Goal: Share content

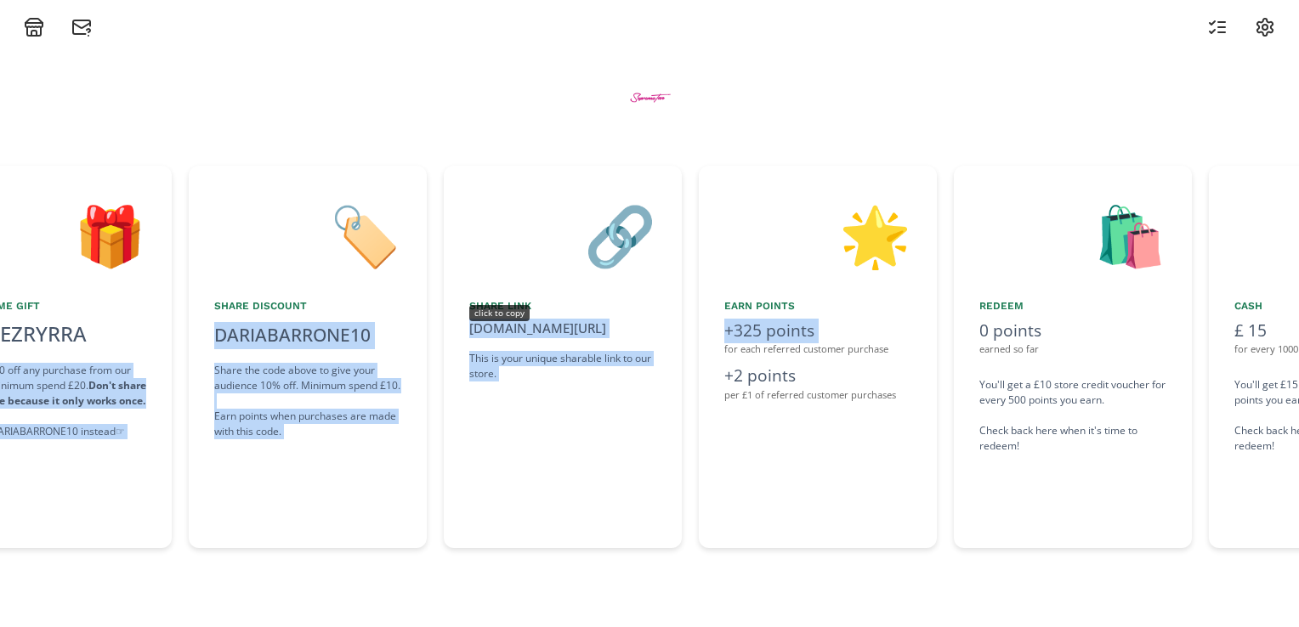
drag, startPoint x: 1004, startPoint y: 354, endPoint x: 718, endPoint y: 354, distance: 286.4
click at [718, 354] on div "👋 Hello [PERSON_NAME] Welcome to the SupremeTan Ambassador Rewards Program! 🎁 W…" at bounding box center [649, 356] width 1299 height 399
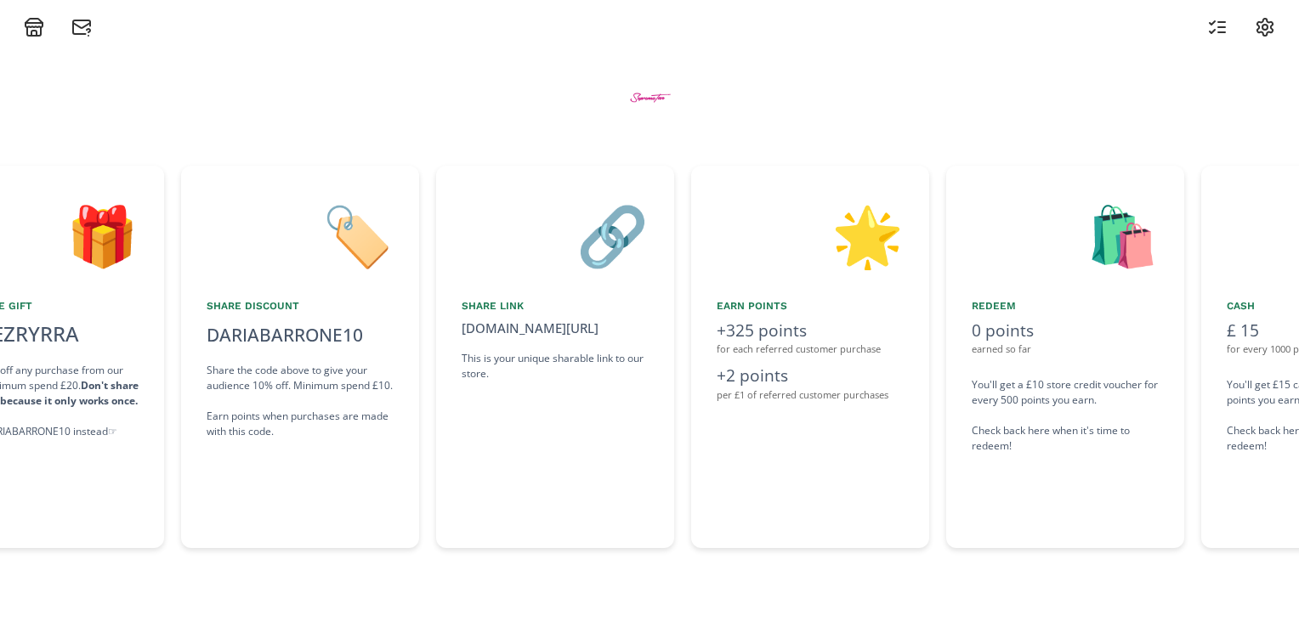
drag, startPoint x: 718, startPoint y: 354, endPoint x: 731, endPoint y: 542, distance: 188.2
click at [731, 579] on div "👋 Hello [PERSON_NAME] Welcome to the SupremeTan Ambassador Rewards Program! 🎁 W…" at bounding box center [649, 332] width 1299 height 590
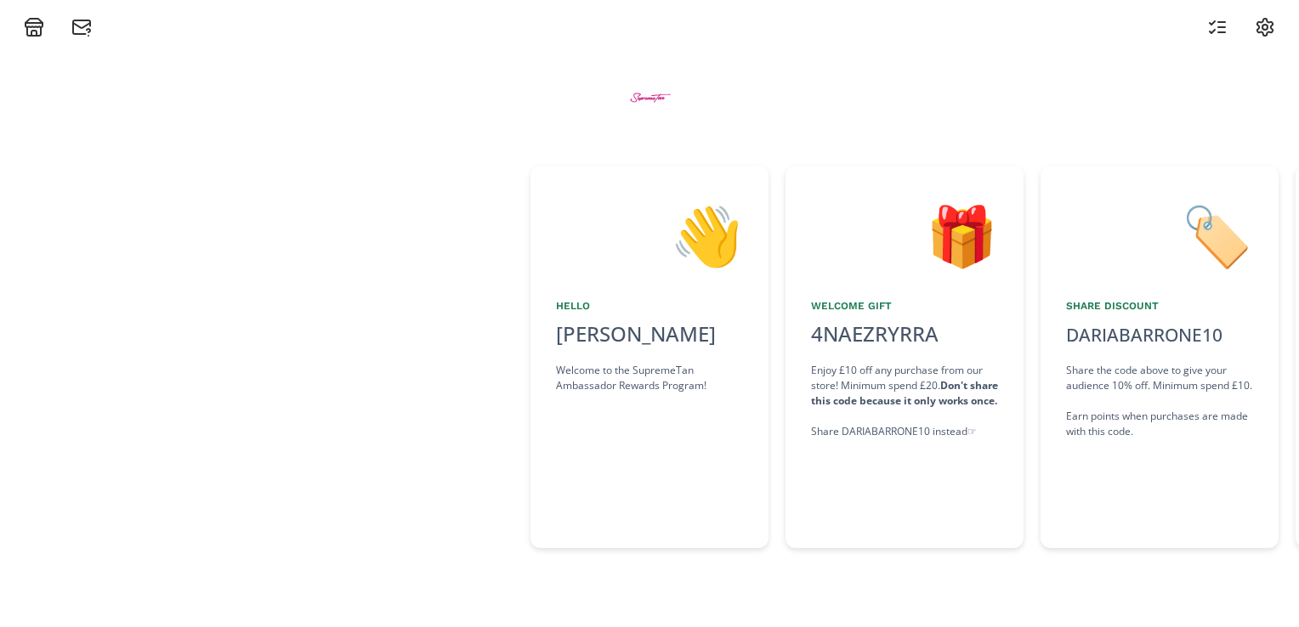
scroll to position [0, 0]
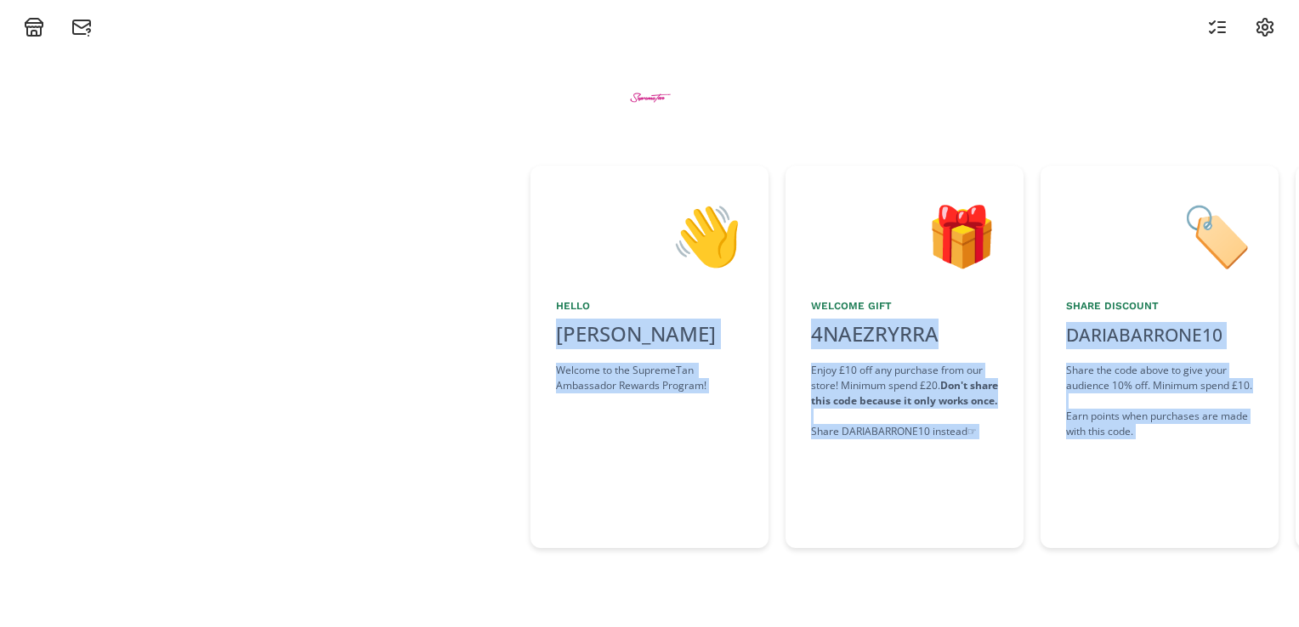
drag, startPoint x: 857, startPoint y: 493, endPoint x: -3, endPoint y: 240, distance: 897.3
click at [0, 240] on html "👋 Hello [PERSON_NAME] Welcome to the SupremeTan Ambassador Rewards Program! 🎁 W…" at bounding box center [649, 313] width 1299 height 627
drag, startPoint x: -3, startPoint y: 240, endPoint x: 421, endPoint y: 326, distance: 432.8
click at [421, 326] on div at bounding box center [265, 357] width 530 height 382
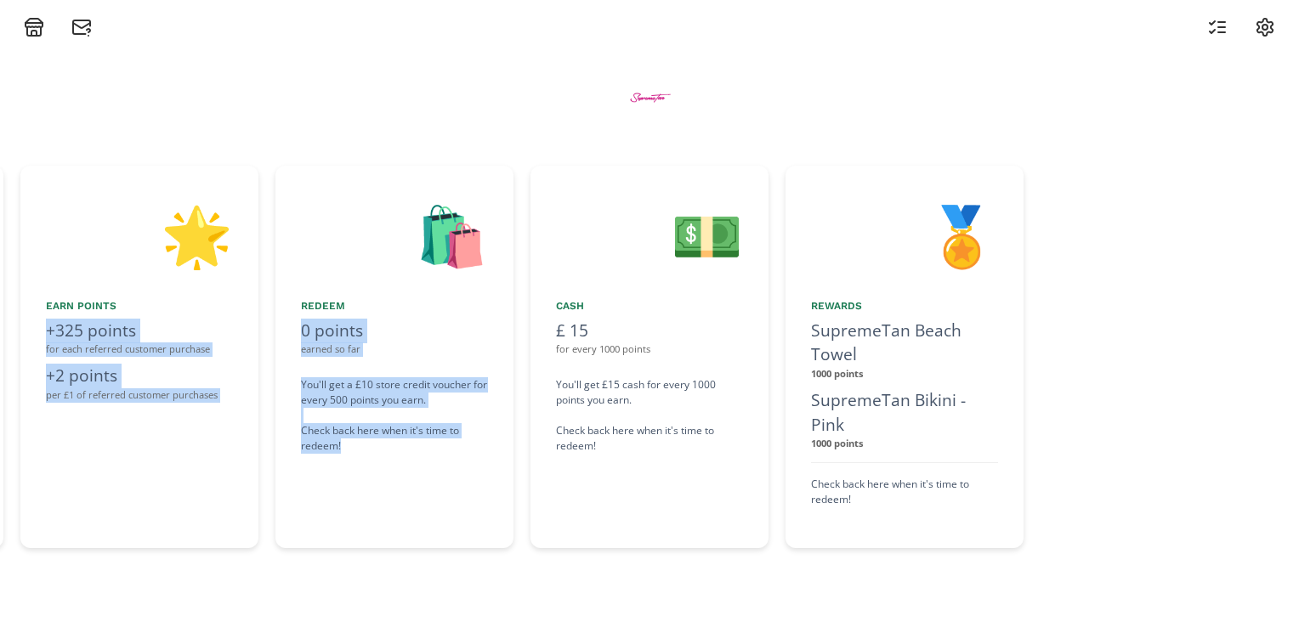
scroll to position [0, 1802]
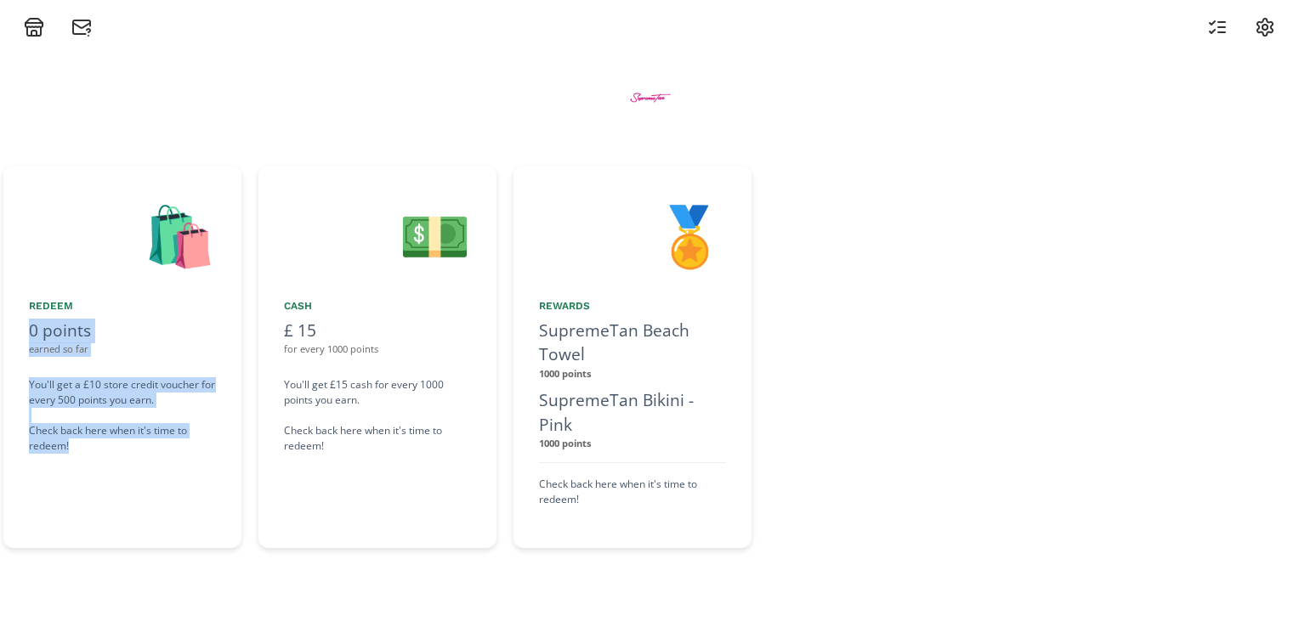
click at [64, 419] on div "You'll get a £10 store credit voucher for every 500 points you earn. Check back…" at bounding box center [122, 415] width 187 height 76
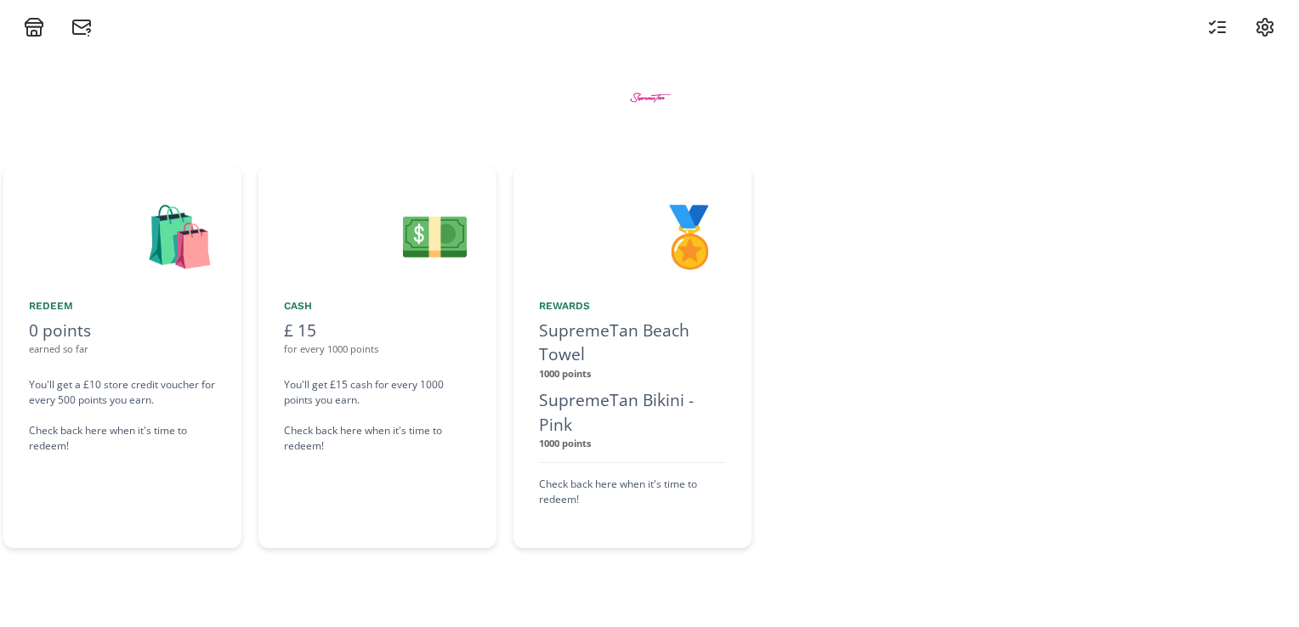
click at [926, 410] on div at bounding box center [1033, 357] width 530 height 382
click at [348, 508] on div "💵 Cash £ 15 for every 1000 points You'll get £15 cash for every 1000 points you…" at bounding box center [377, 357] width 238 height 382
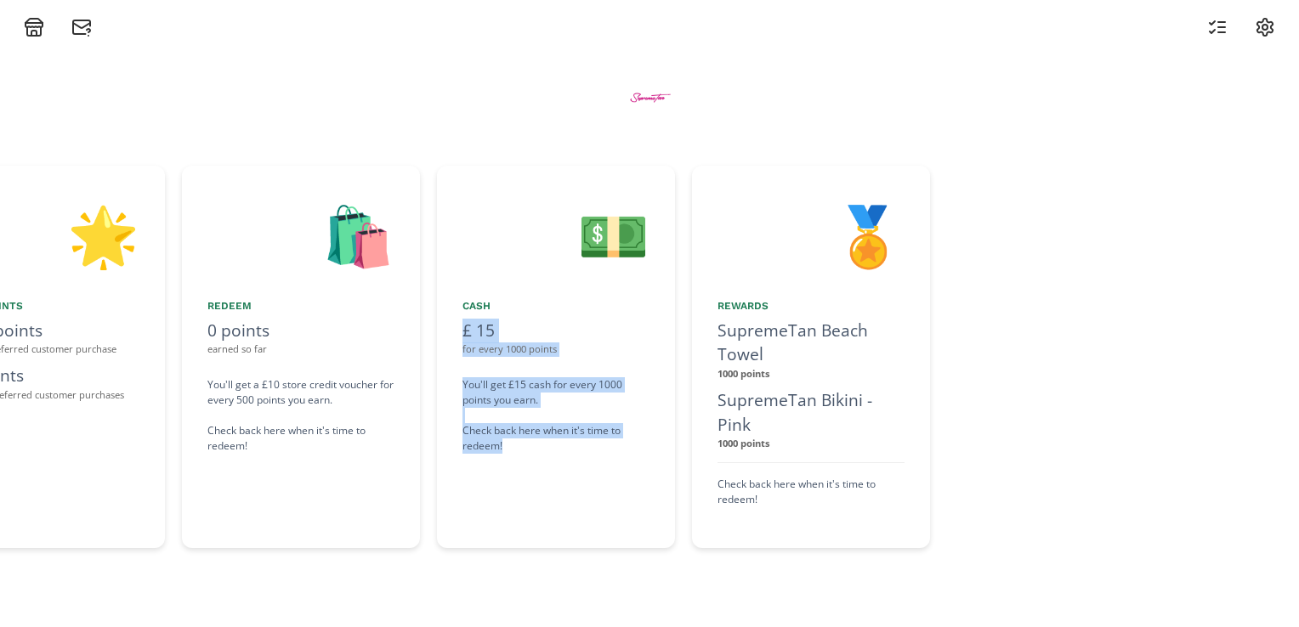
drag, startPoint x: 375, startPoint y: 474, endPoint x: 434, endPoint y: 491, distance: 61.9
click at [434, 491] on div "👋 Hello [PERSON_NAME] Welcome to the SupremeTan Ambassador Rewards Program! 🎁 W…" at bounding box center [649, 356] width 1299 height 399
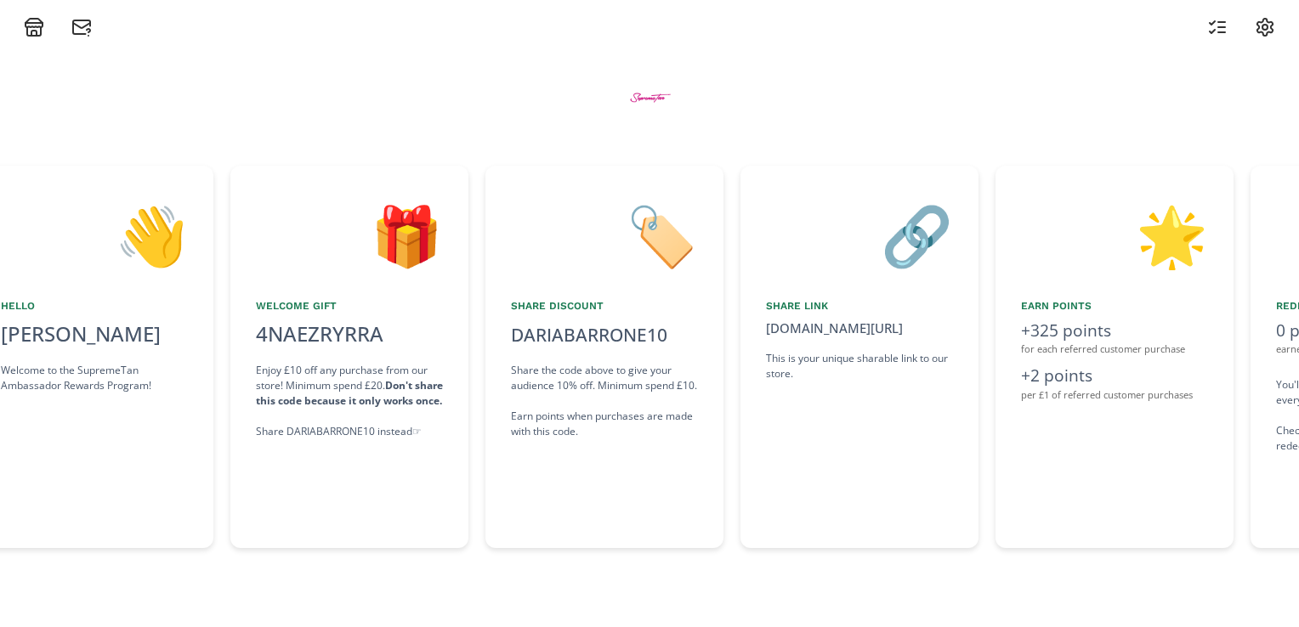
scroll to position [0, 522]
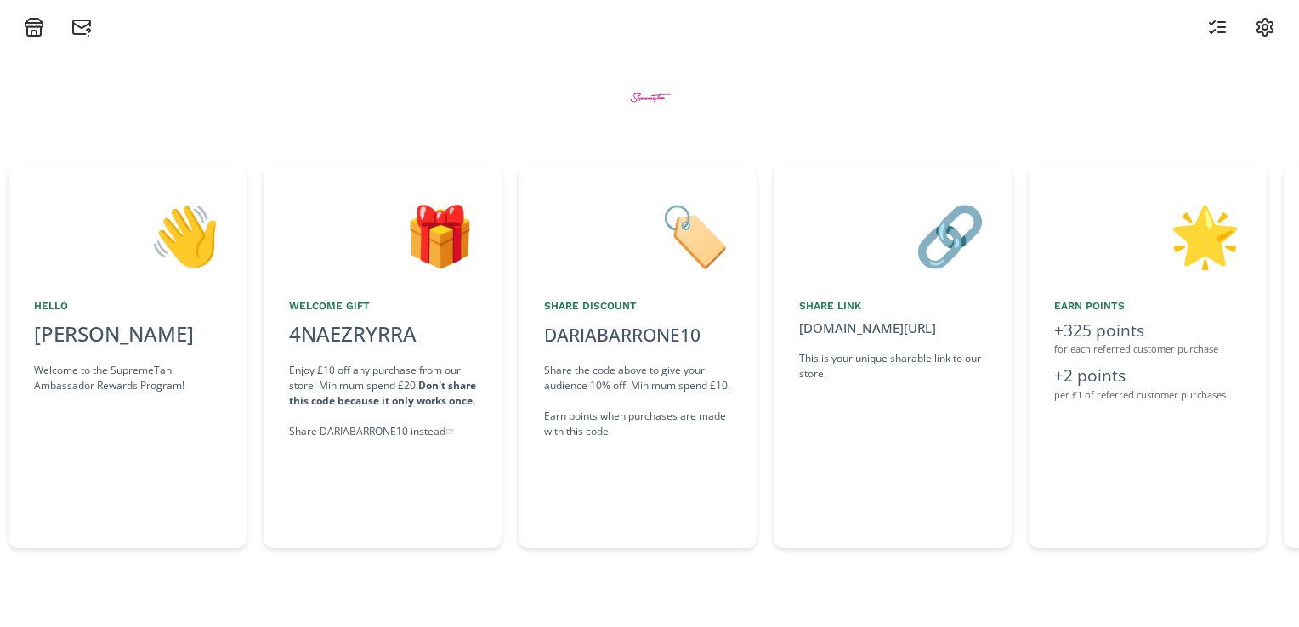
click at [969, 489] on div "🔗 Share Link [DOMAIN_NAME][URL] click to copy This is your unique sharable link…" at bounding box center [892, 357] width 238 height 382
click at [891, 325] on div "[DOMAIN_NAME][URL]" at bounding box center [892, 329] width 187 height 20
copy div "[DOMAIN_NAME][URL]"
click at [1241, 25] on div at bounding box center [1241, 27] width 88 height 20
click at [1226, 25] on icon at bounding box center [1217, 27] width 20 height 20
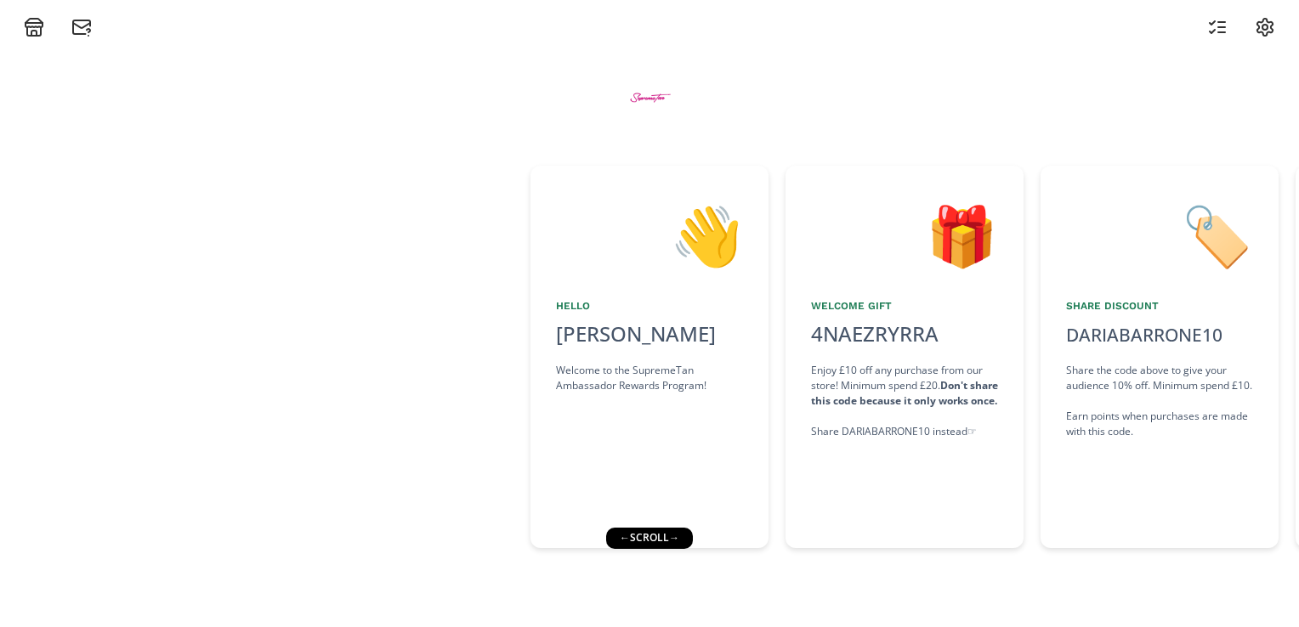
click at [1119, 502] on div "🏷️ Share Discount DARIABARRONE10 click to copy Share the code above to give you…" at bounding box center [1159, 357] width 238 height 382
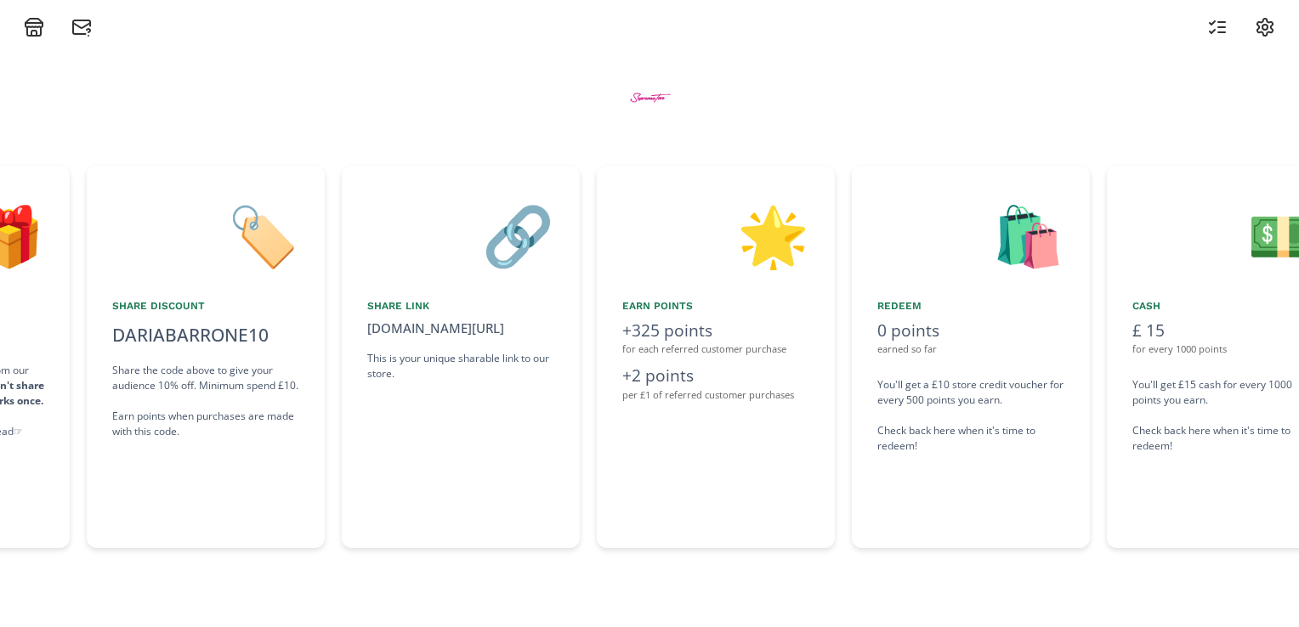
scroll to position [0, 941]
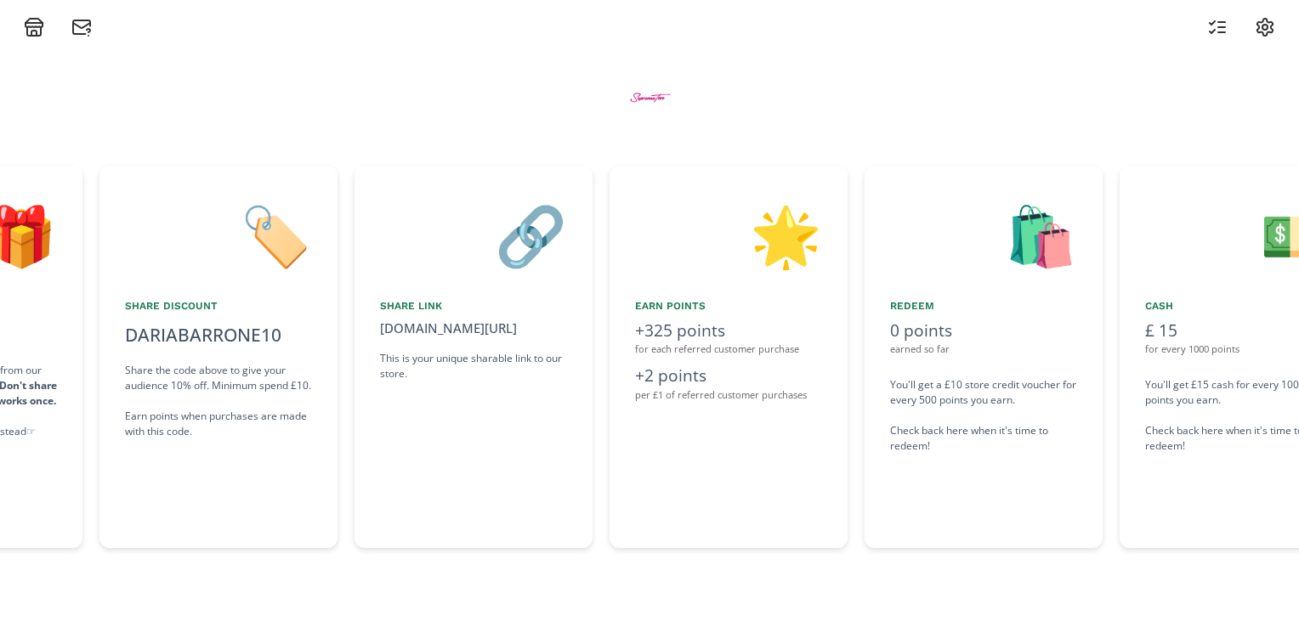
drag, startPoint x: 864, startPoint y: 463, endPoint x: 551, endPoint y: 461, distance: 313.6
click at [551, 461] on div "👋 Hello [PERSON_NAME] Welcome to the SupremeTan Ambassador Rewards Program! 🎁 W…" at bounding box center [649, 356] width 1299 height 399
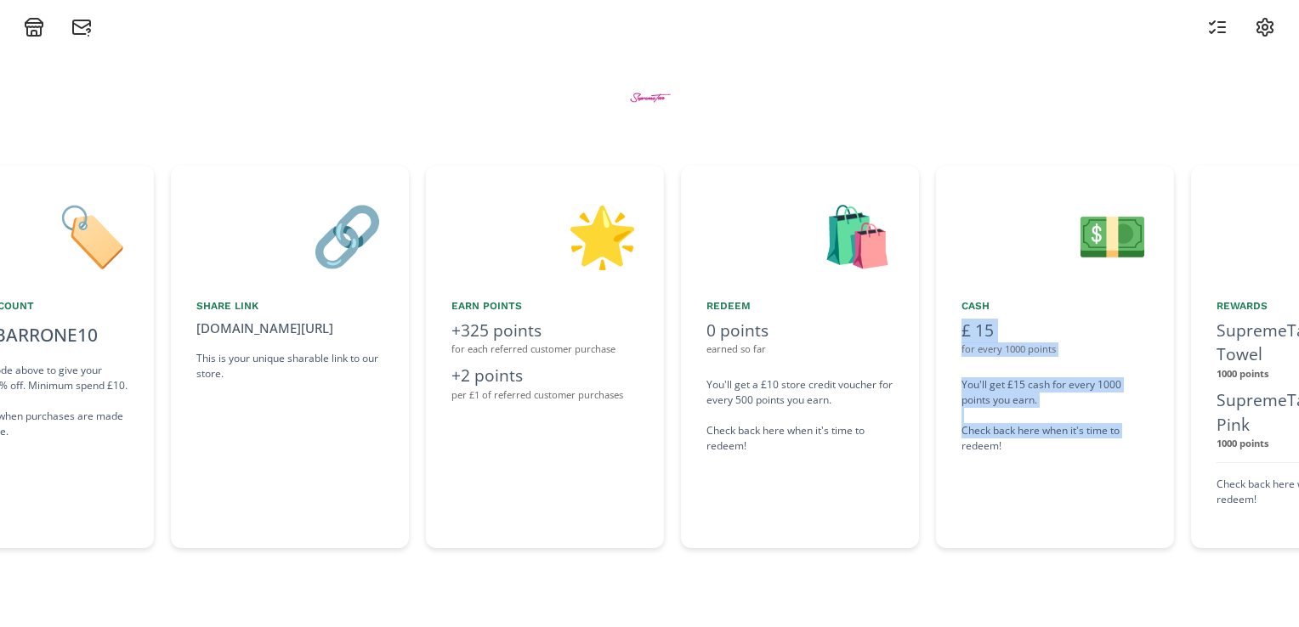
scroll to position [0, 1127]
drag, startPoint x: 1010, startPoint y: 504, endPoint x: 948, endPoint y: 502, distance: 62.1
click at [948, 502] on div "👋 Hello [PERSON_NAME] Welcome to the SupremeTan Ambassador Rewards Program! 🎁 W…" at bounding box center [649, 356] width 1299 height 399
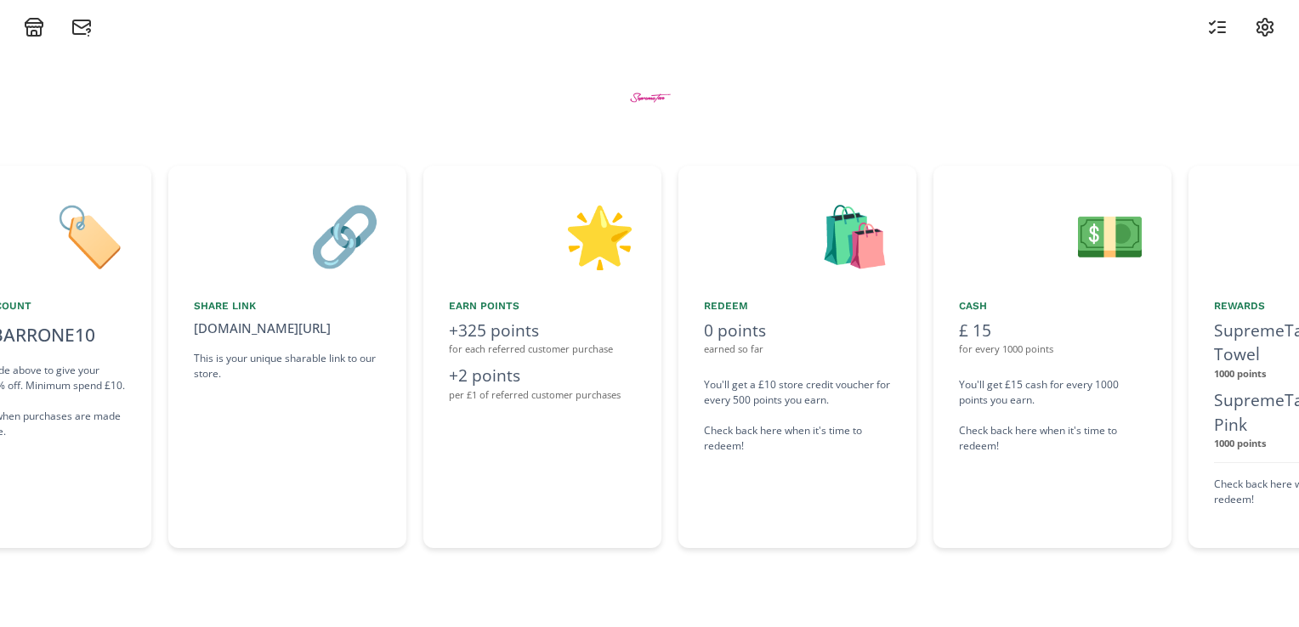
drag, startPoint x: 948, startPoint y: 502, endPoint x: 1023, endPoint y: 566, distance: 98.3
click at [1023, 568] on div "👋 Hello [PERSON_NAME] Welcome to the SupremeTan Ambassador Rewards Program! 🎁 W…" at bounding box center [649, 332] width 1299 height 590
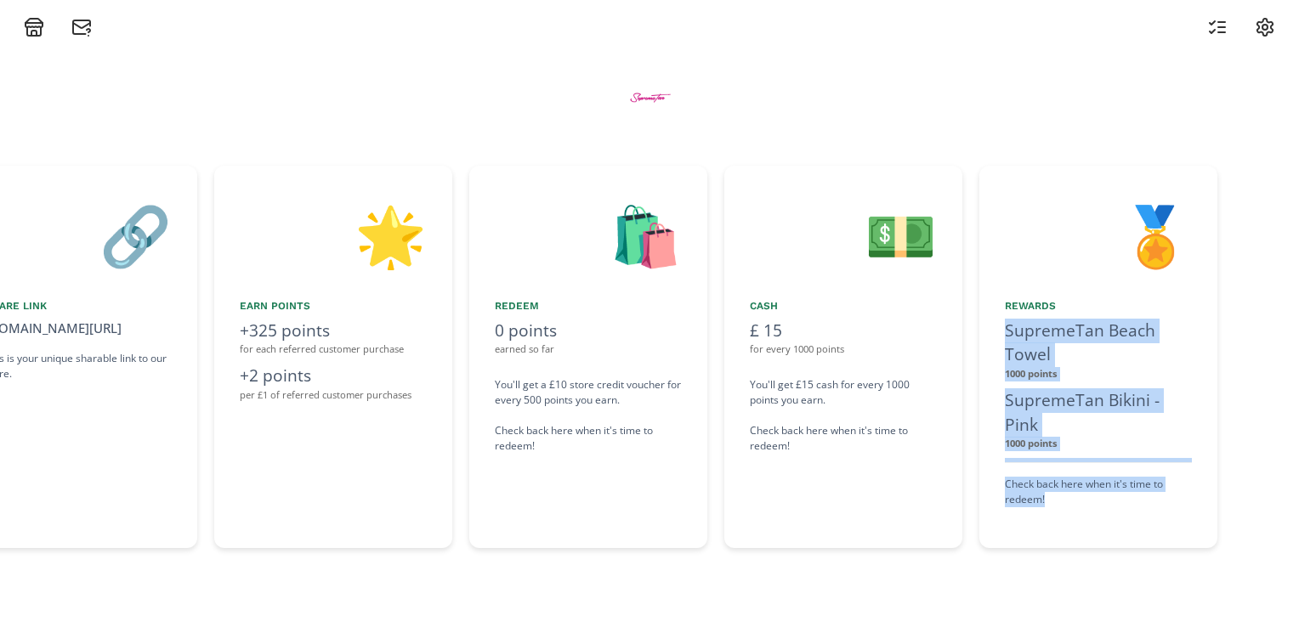
scroll to position [0, 1430]
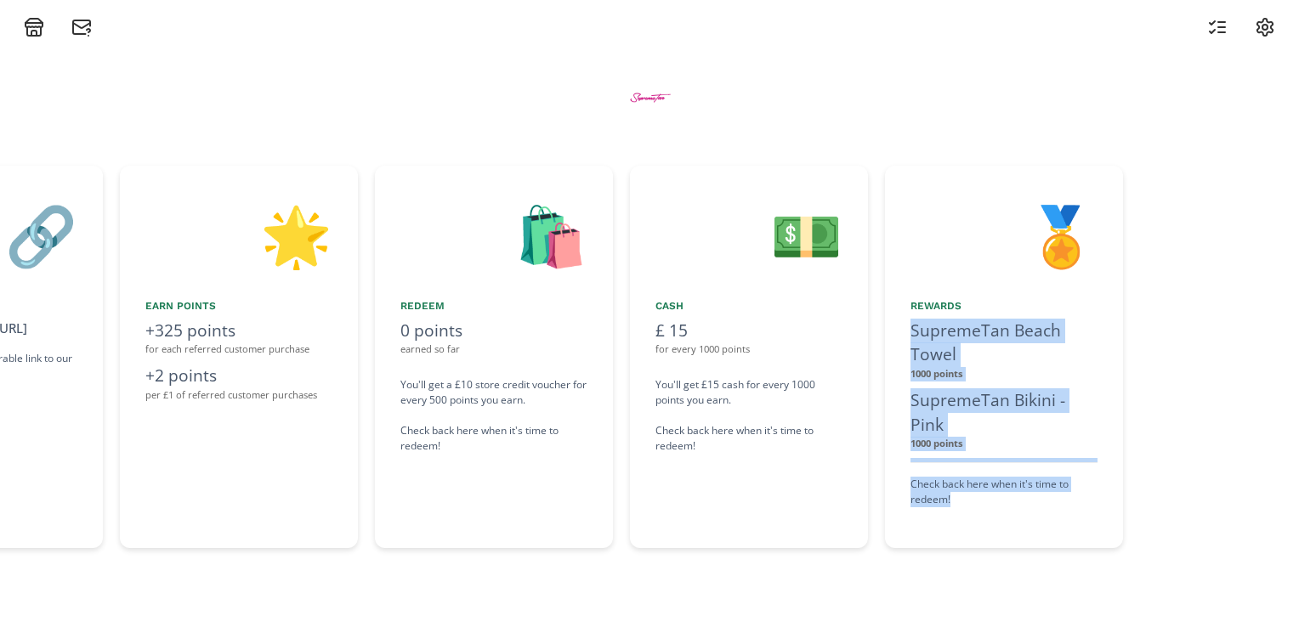
drag, startPoint x: 1128, startPoint y: 527, endPoint x: 1027, endPoint y: 522, distance: 101.3
click at [1027, 522] on div "👋 Hello [PERSON_NAME] Welcome to the SupremeTan Ambassador Rewards Program! 🎁 W…" at bounding box center [649, 356] width 1299 height 399
drag, startPoint x: 1027, startPoint y: 522, endPoint x: 973, endPoint y: 552, distance: 61.2
click at [973, 552] on div "👋 Hello [PERSON_NAME] Welcome to the SupremeTan Ambassador Rewards Program! 🎁 W…" at bounding box center [649, 356] width 1299 height 399
click at [778, 536] on div "💵 Cash £ 15 for every 1000 points You'll get £15 cash for every 1000 points you…" at bounding box center [749, 357] width 238 height 382
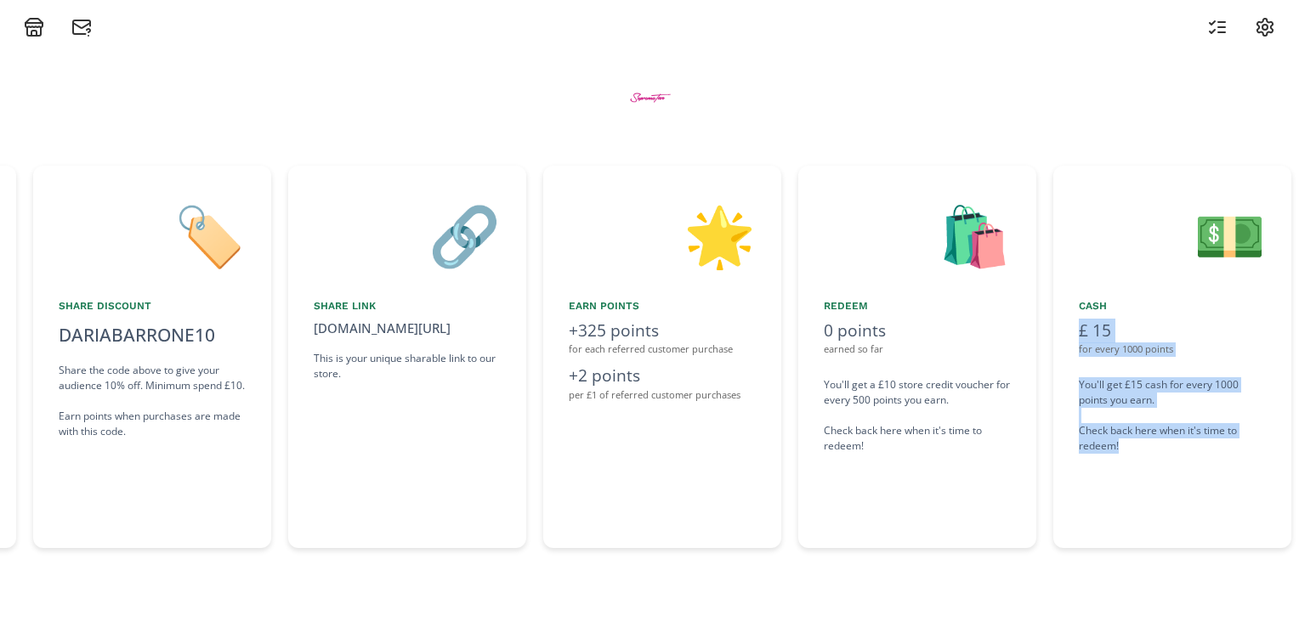
scroll to position [0, 997]
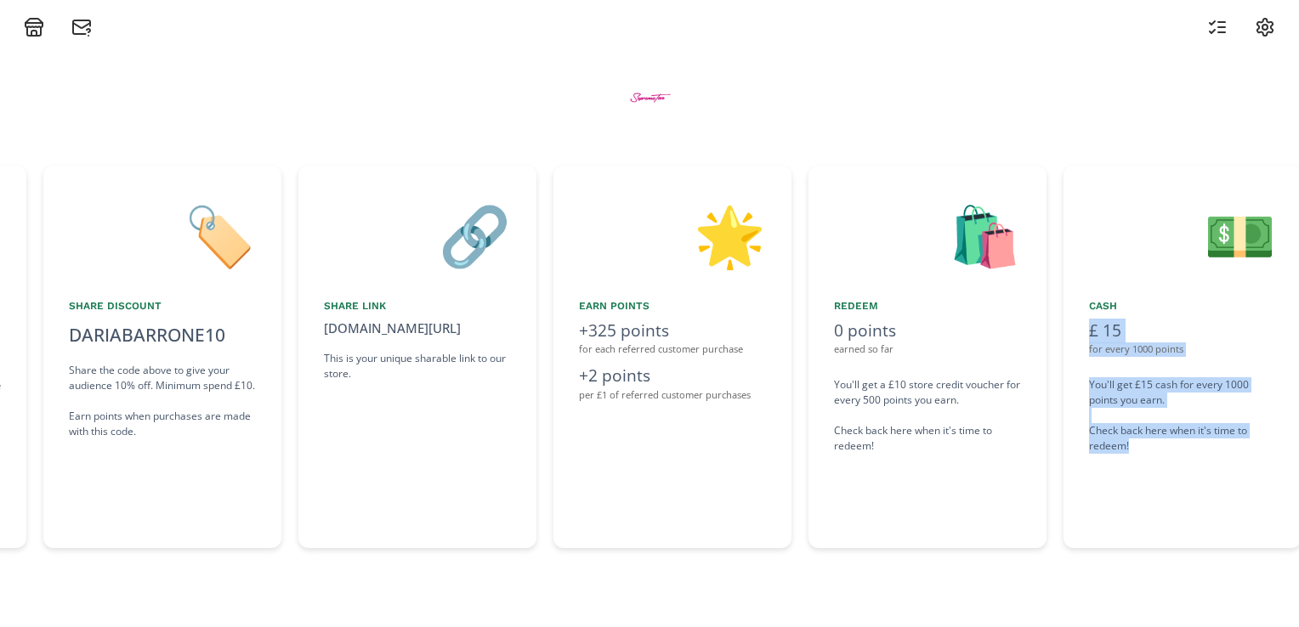
drag, startPoint x: 780, startPoint y: 501, endPoint x: 925, endPoint y: 512, distance: 144.8
click at [925, 512] on div "👋 Hello [PERSON_NAME] Welcome to the SupremeTan Ambassador Rewards Program! 🎁 W…" at bounding box center [649, 356] width 1299 height 399
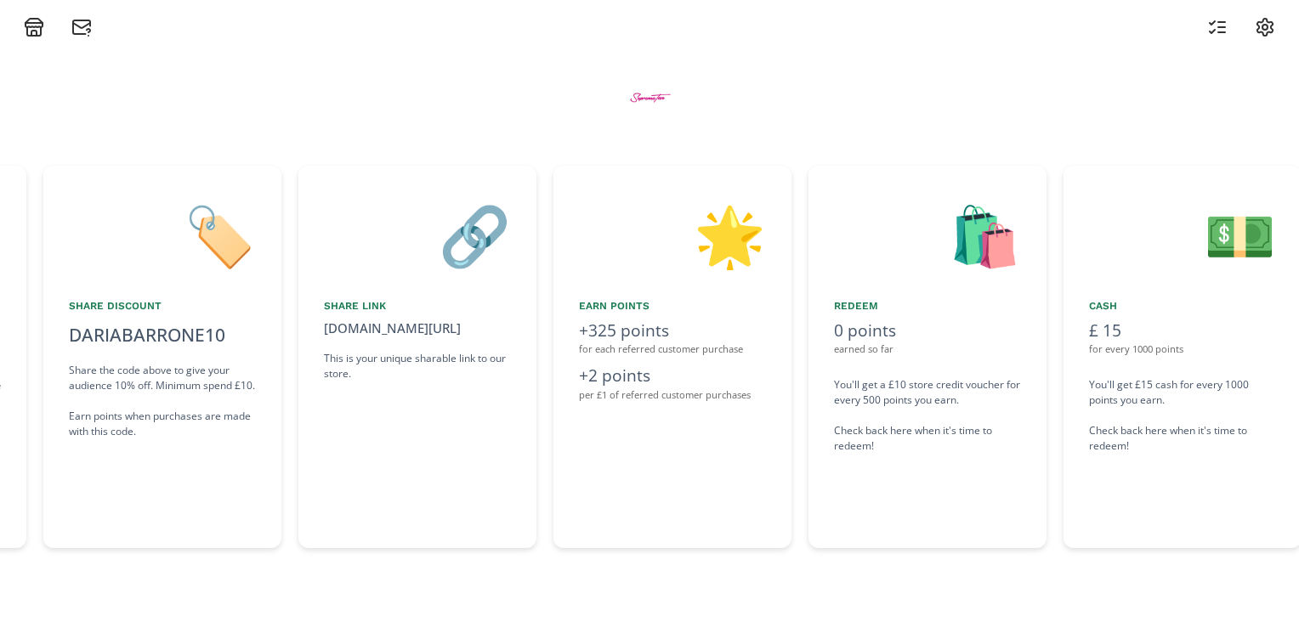
click at [789, 591] on div "👋 Hello [PERSON_NAME] Welcome to the SupremeTan Ambassador Rewards Program! 🎁 W…" at bounding box center [649, 332] width 1299 height 590
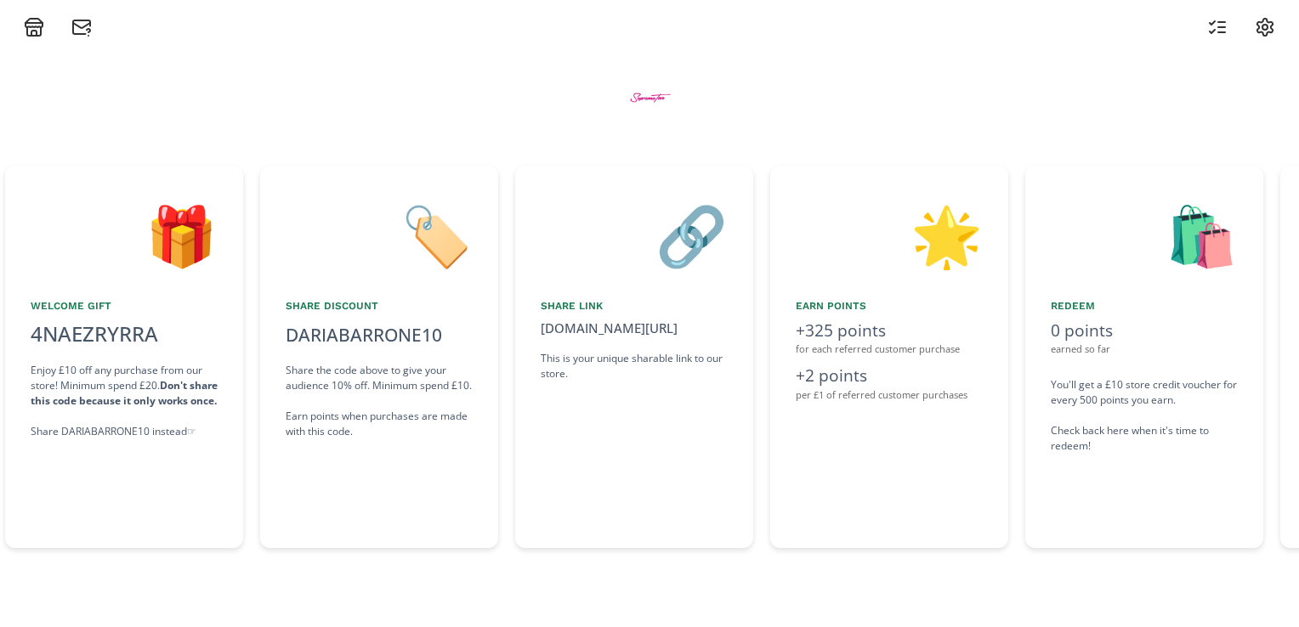
scroll to position [0, 0]
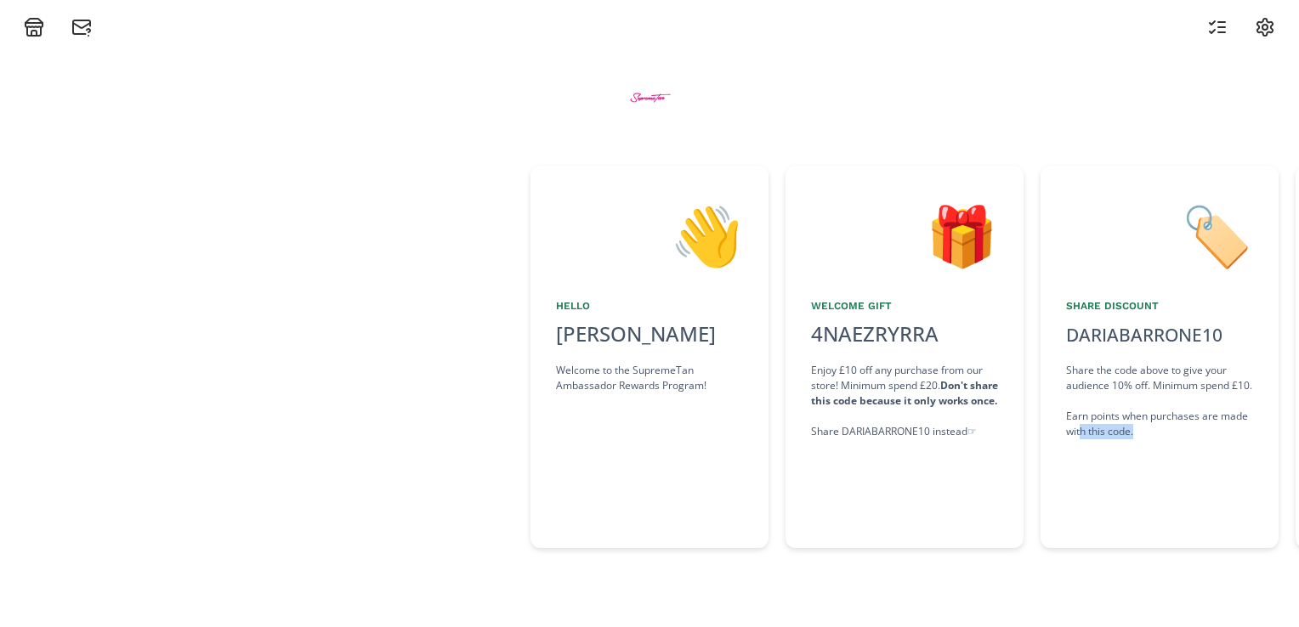
drag, startPoint x: 653, startPoint y: 515, endPoint x: 1268, endPoint y: 551, distance: 616.3
click at [1268, 551] on div "👋 Hello [PERSON_NAME] Welcome to the SupremeTan Ambassador Rewards Program! 🎁 W…" at bounding box center [649, 356] width 1299 height 399
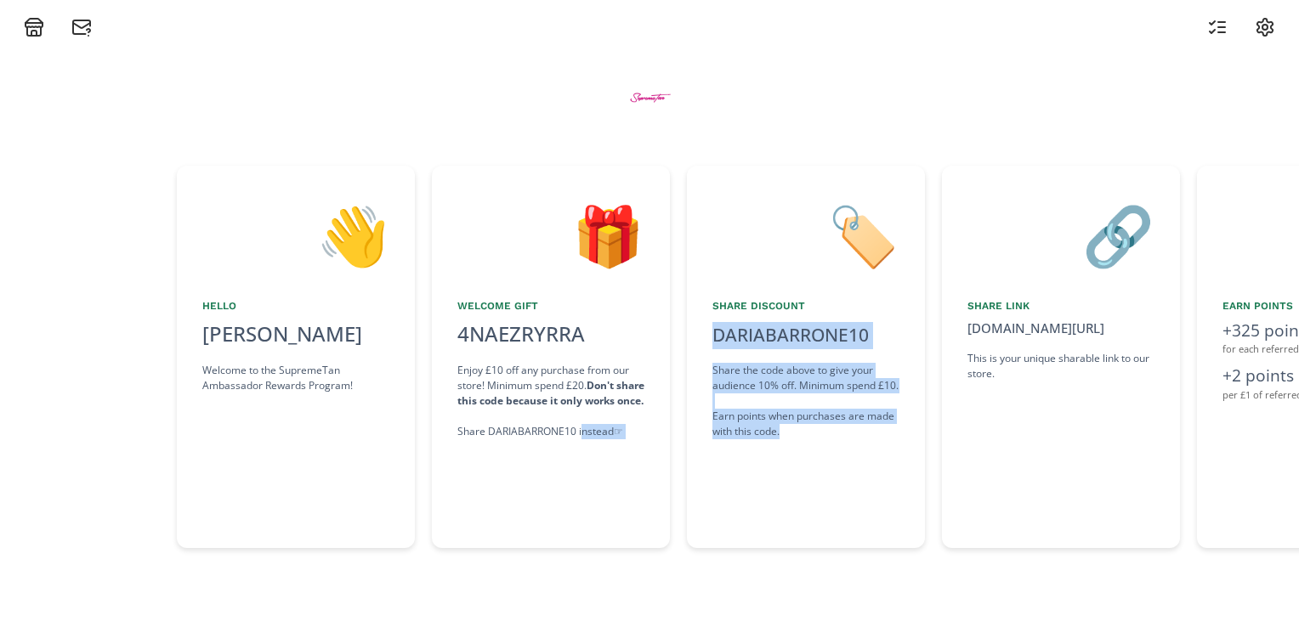
drag, startPoint x: 928, startPoint y: 499, endPoint x: 812, endPoint y: 496, distance: 115.6
click at [812, 496] on div "👋 Hello [PERSON_NAME] Welcome to the SupremeTan Ambassador Rewards Program! 🎁 W…" at bounding box center [649, 356] width 1299 height 399
drag, startPoint x: 812, startPoint y: 496, endPoint x: 811, endPoint y: 563, distance: 66.3
click at [811, 563] on div "👋 Hello [PERSON_NAME] Welcome to the SupremeTan Ambassador Rewards Program! 🎁 W…" at bounding box center [649, 332] width 1299 height 590
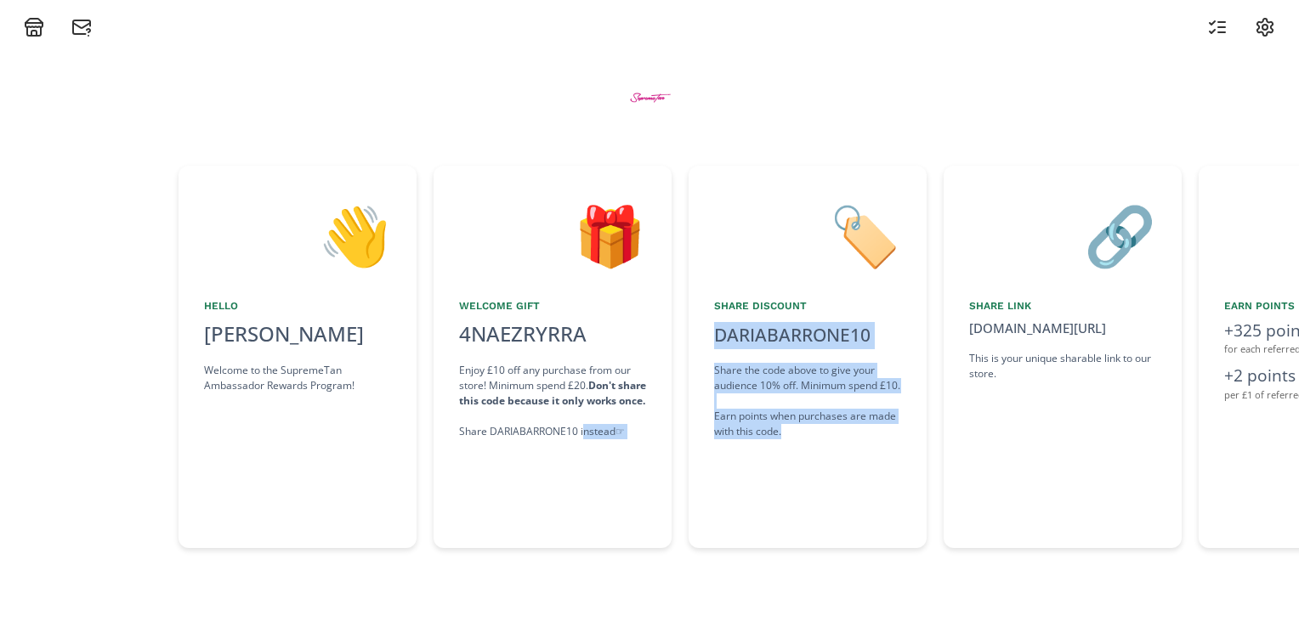
click at [857, 603] on div "👋 Hello [PERSON_NAME] Welcome to the SupremeTan Ambassador Rewards Program! 🎁 W…" at bounding box center [649, 332] width 1299 height 590
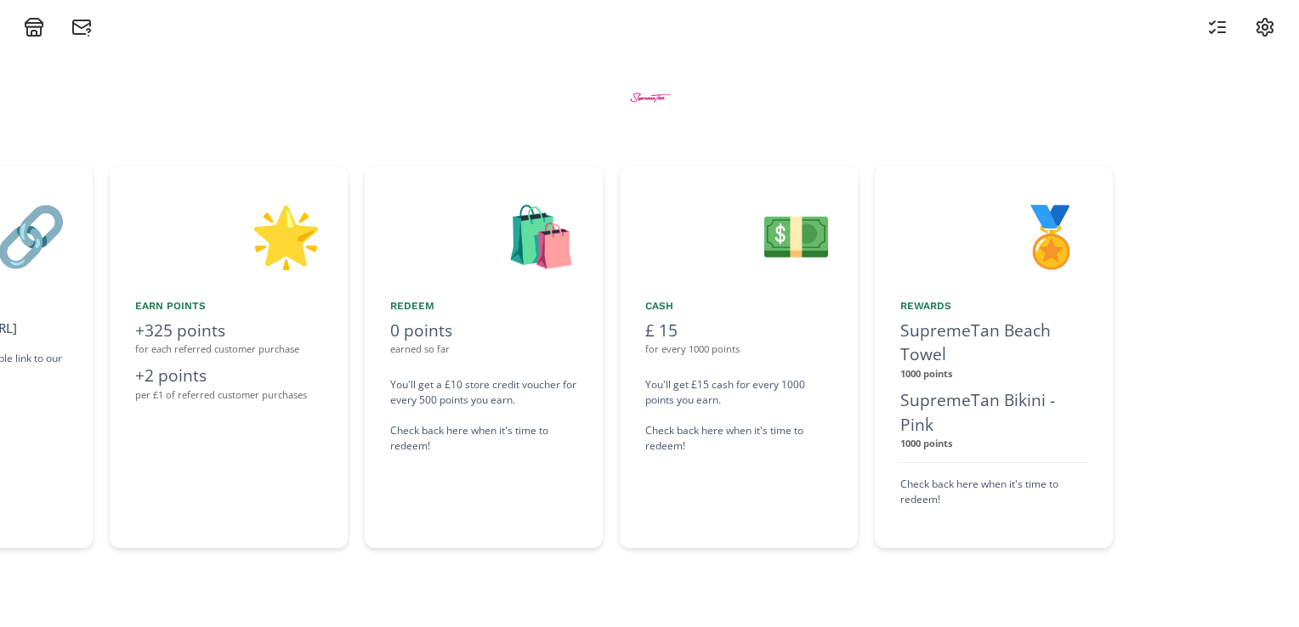
scroll to position [0, 1455]
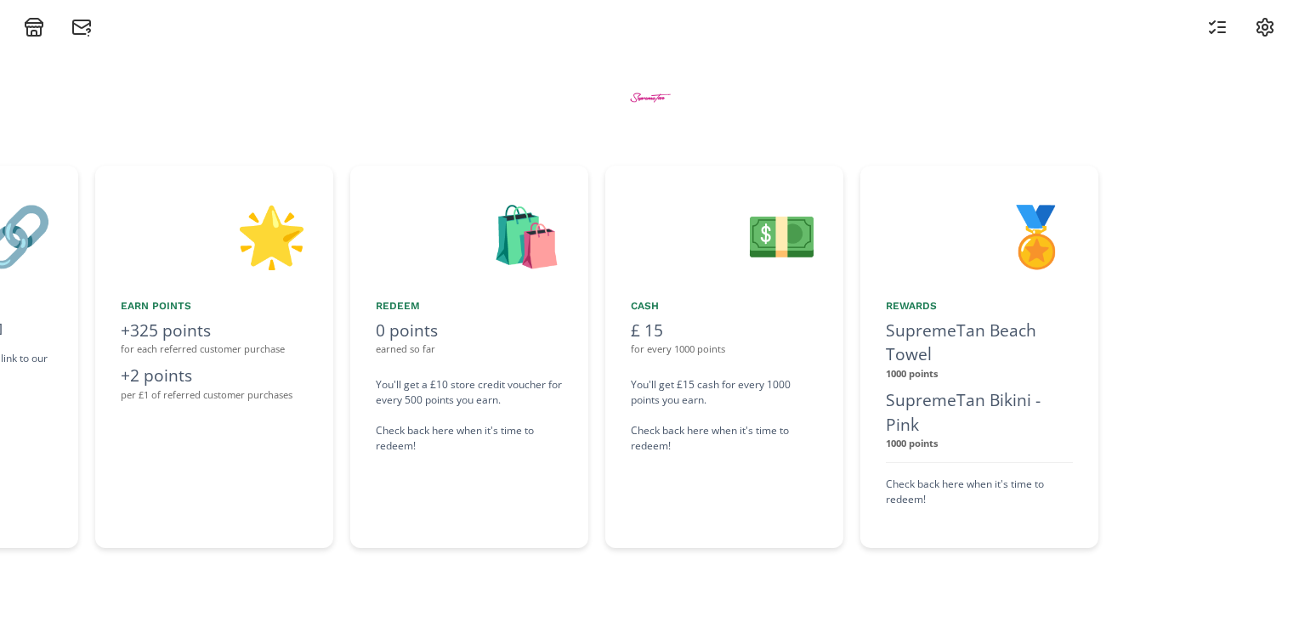
drag, startPoint x: 941, startPoint y: 496, endPoint x: 456, endPoint y: 500, distance: 485.3
click at [456, 500] on div "👋 Hello [PERSON_NAME] Welcome to the SupremeTan Ambassador Rewards Program! 🎁 W…" at bounding box center [649, 356] width 1299 height 399
